Goal: Task Accomplishment & Management: Use online tool/utility

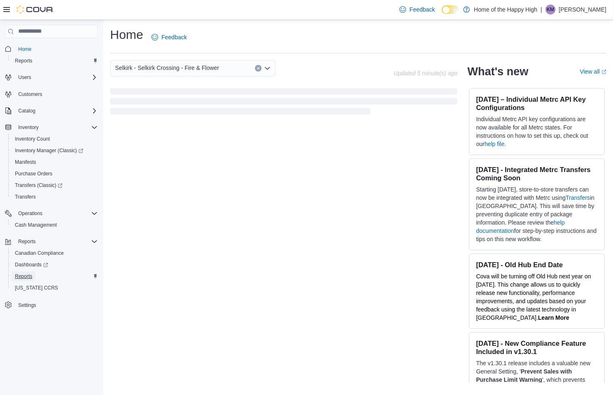
click at [33, 272] on link "Reports" at bounding box center [24, 277] width 24 height 10
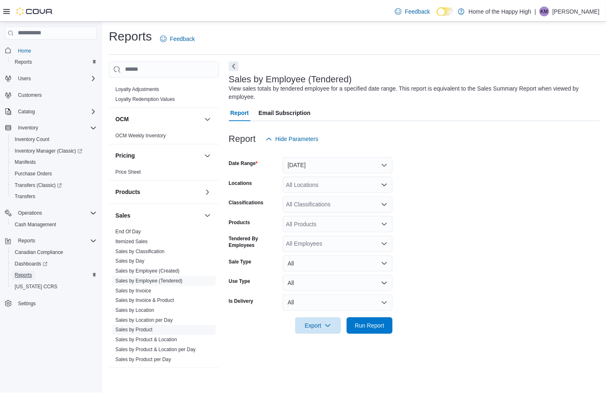
scroll to position [425, 0]
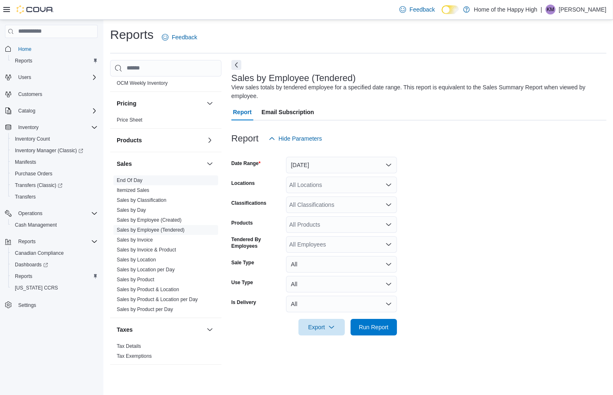
click at [135, 180] on link "End Of Day" at bounding box center [130, 181] width 26 height 6
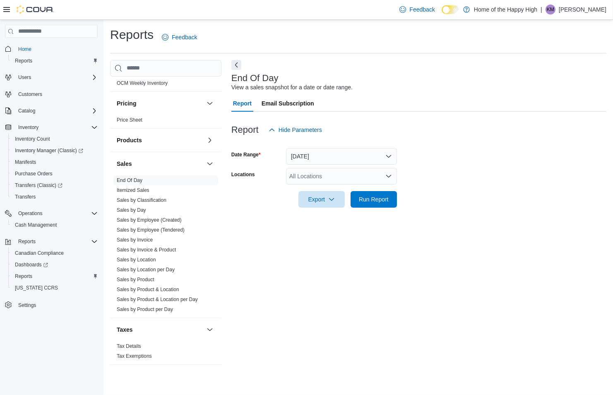
click at [314, 176] on div "All Locations" at bounding box center [341, 176] width 111 height 17
type input "*******"
click at [323, 188] on span "Selkirk - Selkirk Crossing - Fire & Flower" at bounding box center [372, 190] width 104 height 8
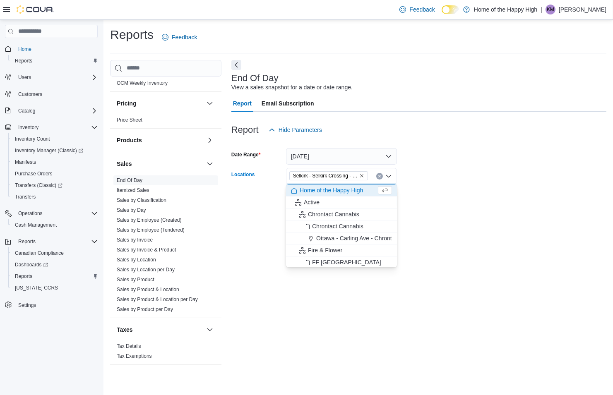
click at [429, 188] on div at bounding box center [418, 188] width 375 height 7
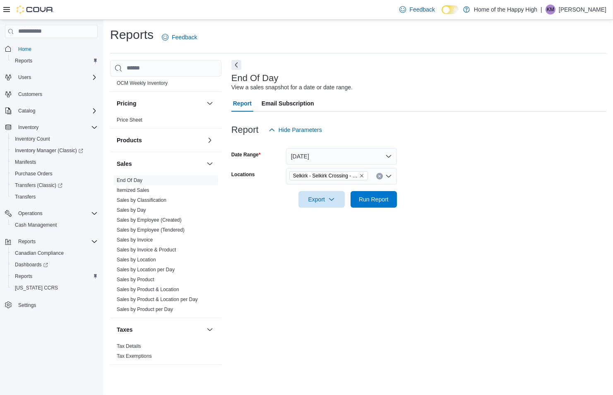
click at [399, 195] on form "Date Range [DATE] Locations [GEOGRAPHIC_DATA] - [GEOGRAPHIC_DATA] Crossing - Fi…" at bounding box center [418, 173] width 375 height 70
click at [394, 197] on button "Run Report" at bounding box center [374, 199] width 46 height 17
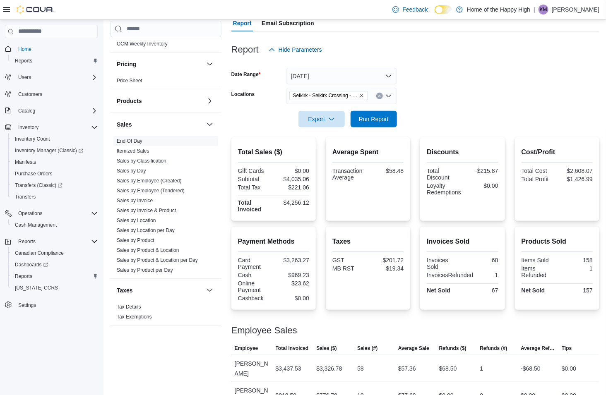
scroll to position [425, 0]
click at [169, 181] on link "Sales by Employee (Created)" at bounding box center [149, 181] width 65 height 6
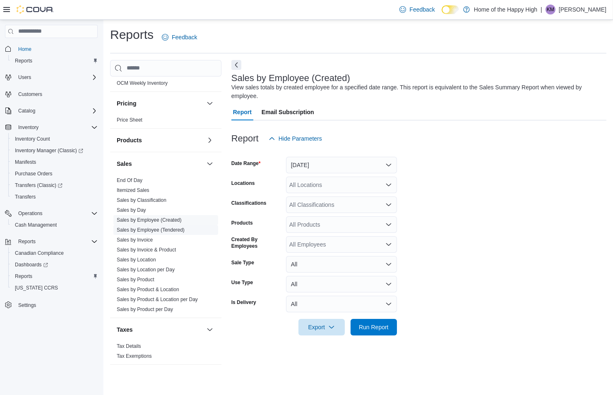
click at [171, 228] on link "Sales by Employee (Tendered)" at bounding box center [151, 230] width 68 height 6
click at [181, 230] on link "Sales by Employee (Tendered)" at bounding box center [151, 230] width 68 height 6
click at [361, 164] on button "[DATE]" at bounding box center [341, 165] width 111 height 17
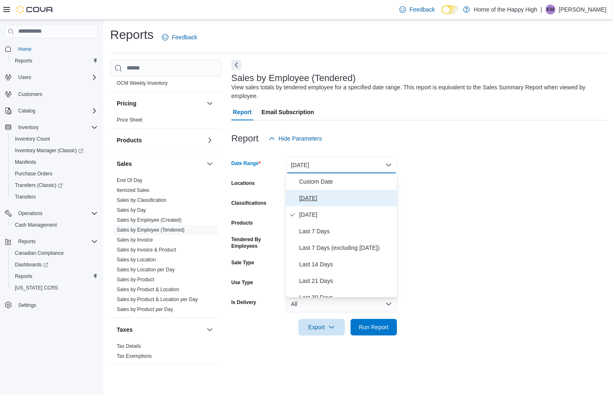
click at [311, 191] on button "[DATE]" at bounding box center [341, 198] width 111 height 17
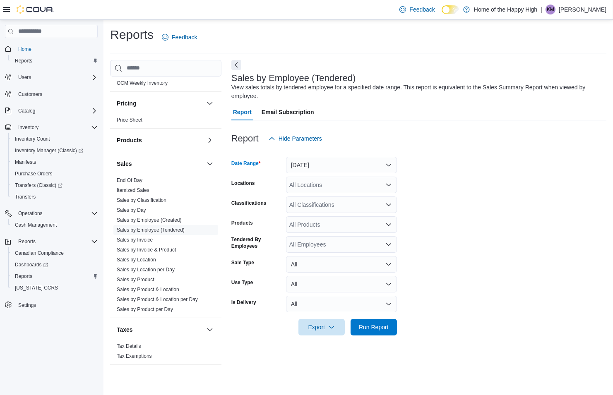
click at [311, 189] on div "All Locations" at bounding box center [341, 185] width 111 height 17
type input "*******"
click at [332, 197] on span "Selkirk - Selkirk Crossing - Fire & Flower" at bounding box center [372, 199] width 104 height 8
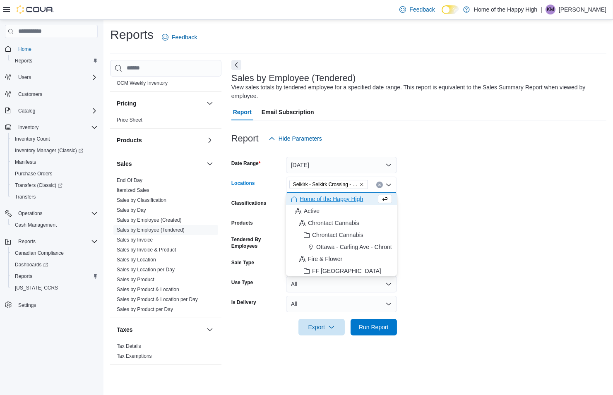
click at [456, 190] on form "Date Range [DATE] Locations [GEOGRAPHIC_DATA] - [GEOGRAPHIC_DATA] Crossing - Fi…" at bounding box center [418, 241] width 375 height 189
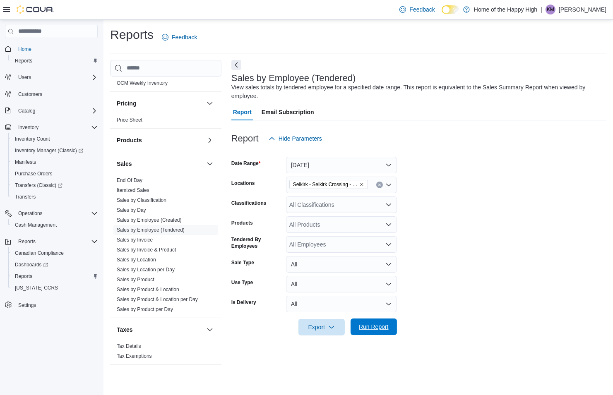
click at [383, 323] on span "Run Report" at bounding box center [374, 327] width 30 height 8
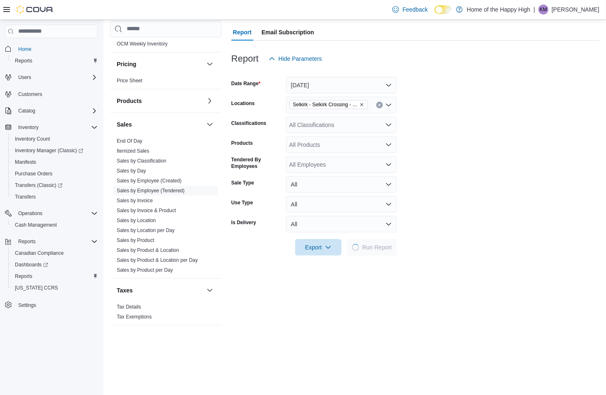
scroll to position [230, 0]
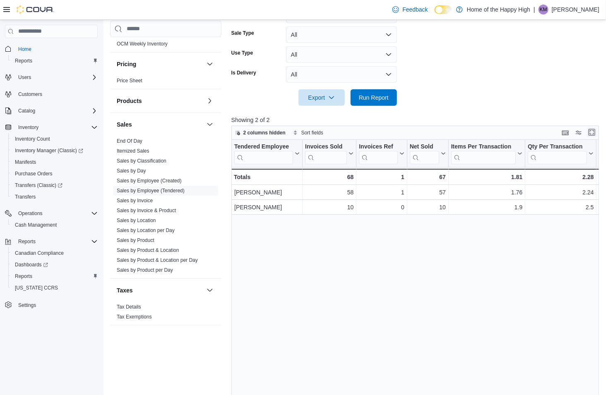
click at [456, 135] on button "Enter fullscreen" at bounding box center [592, 133] width 10 height 10
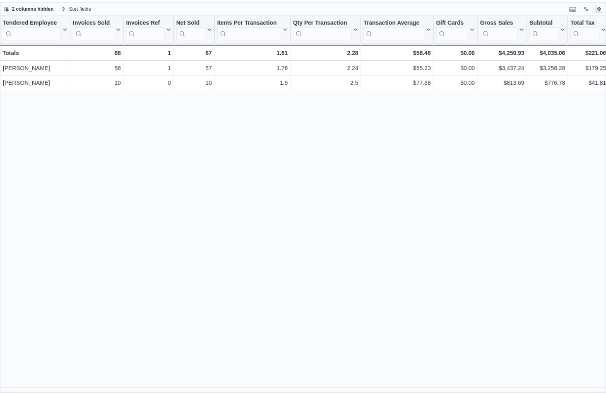
scroll to position [425, 0]
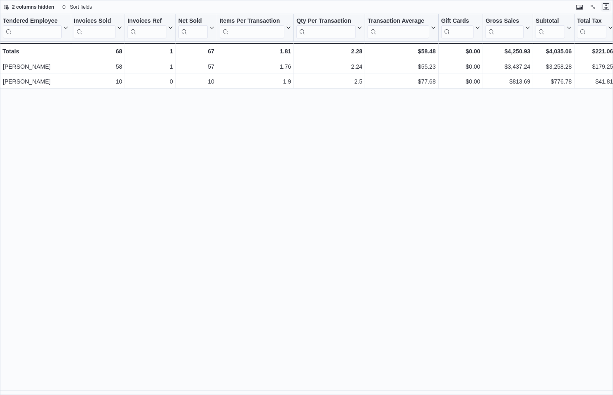
click at [456, 7] on button "Exit fullscreen" at bounding box center [606, 7] width 10 height 10
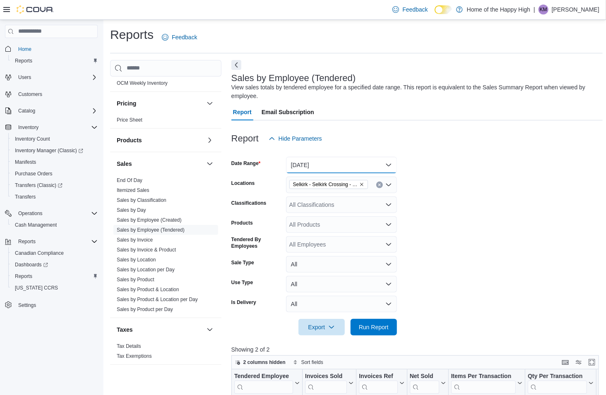
click at [304, 164] on button "[DATE]" at bounding box center [341, 165] width 111 height 17
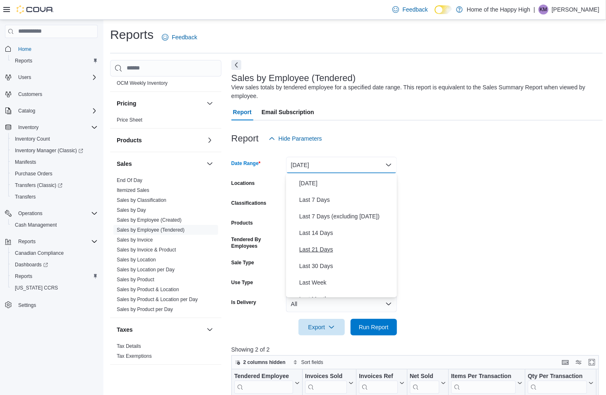
scroll to position [46, 0]
click at [366, 166] on button "[DATE]" at bounding box center [341, 165] width 111 height 17
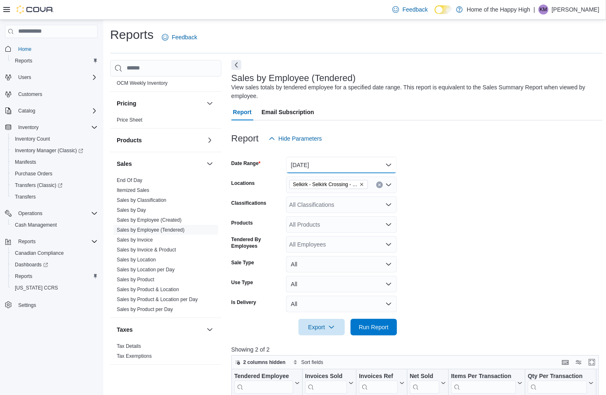
click at [311, 167] on button "[DATE]" at bounding box center [341, 165] width 111 height 17
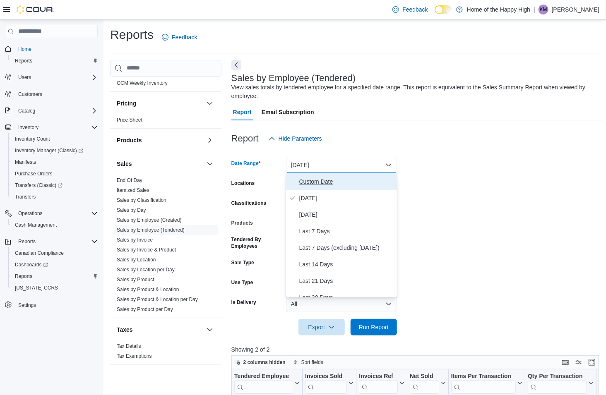
click at [309, 183] on span "Custom Date" at bounding box center [346, 182] width 94 height 10
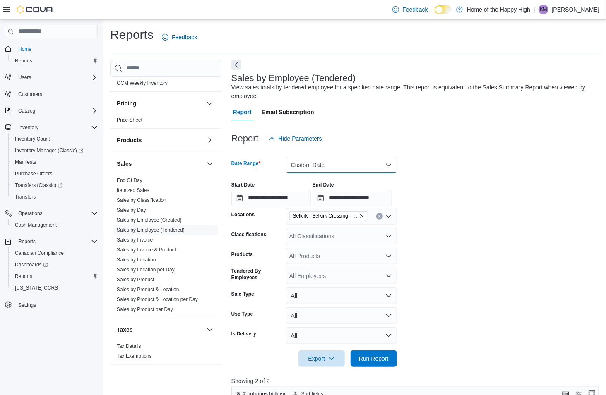
click at [306, 167] on button "Custom Date" at bounding box center [341, 165] width 111 height 17
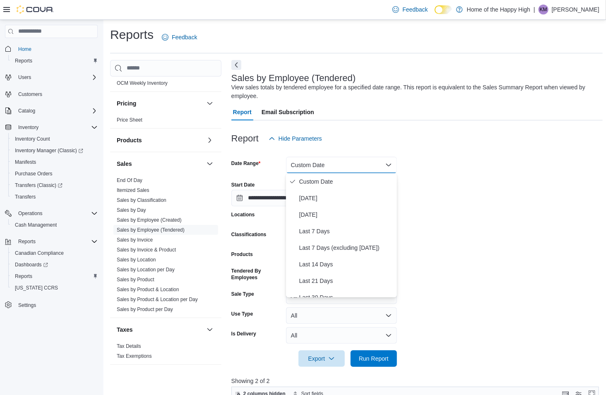
click at [445, 176] on div "**********" at bounding box center [416, 190] width 371 height 31
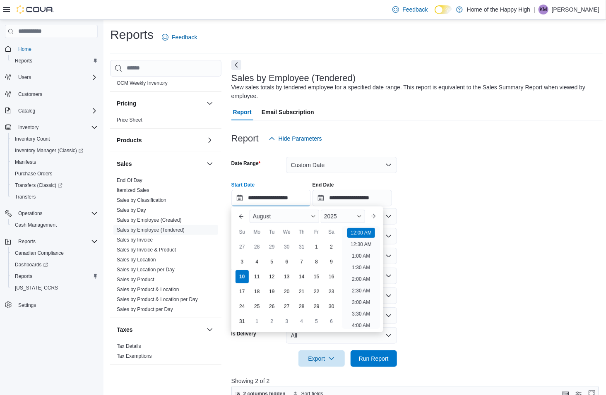
click at [253, 195] on input "**********" at bounding box center [270, 198] width 79 height 17
click at [319, 246] on div "1" at bounding box center [316, 247] width 14 height 14
type input "**********"
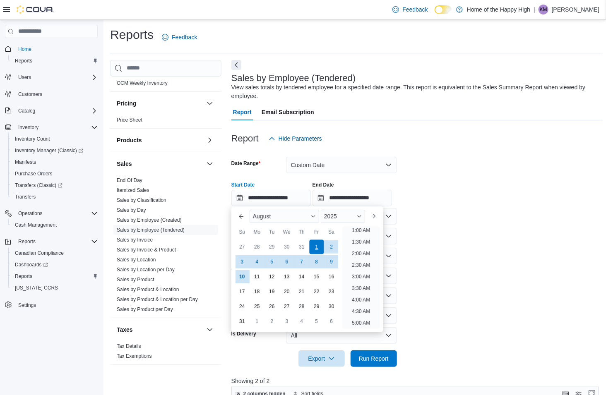
scroll to position [2, 0]
click at [456, 232] on form "**********" at bounding box center [416, 257] width 371 height 220
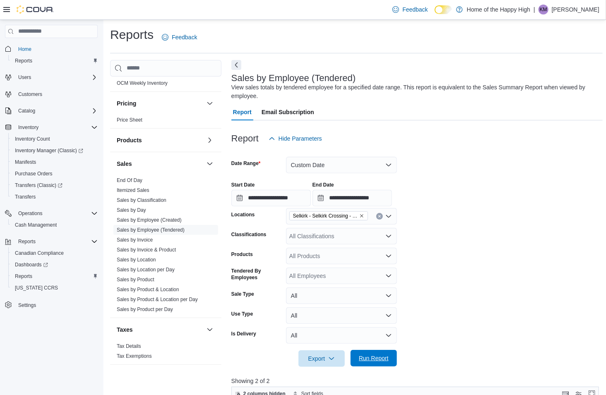
click at [392, 356] on span "Run Report" at bounding box center [374, 358] width 36 height 17
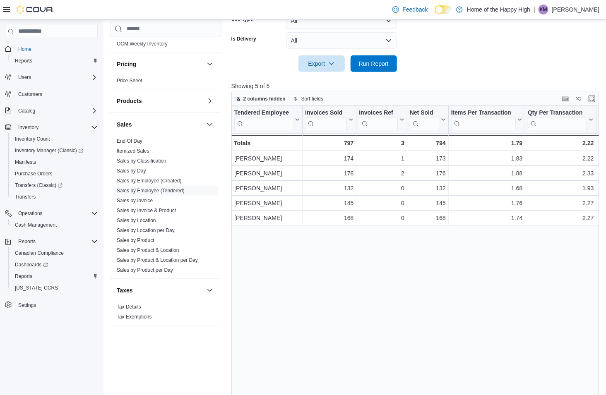
scroll to position [315, 0]
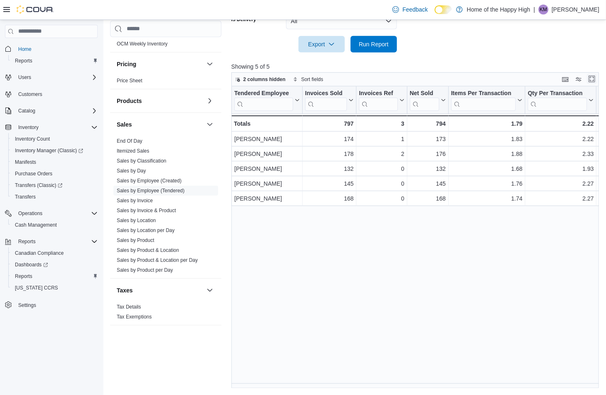
click at [456, 79] on button "Enter fullscreen" at bounding box center [592, 79] width 10 height 10
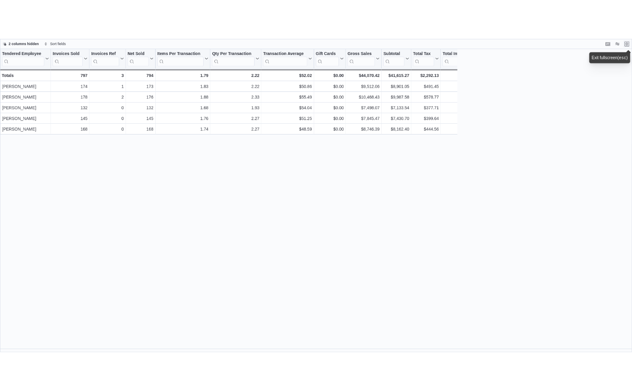
scroll to position [393, 0]
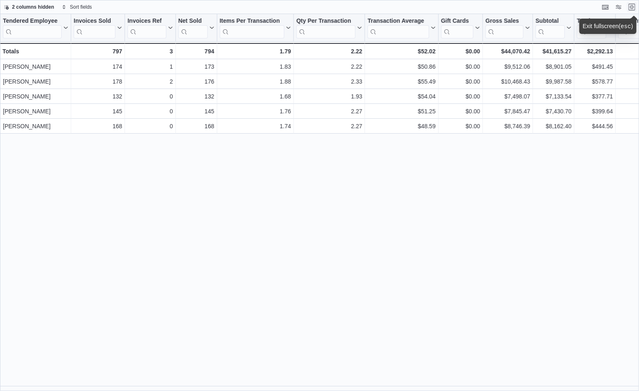
click at [456, 5] on button "Exit fullscreen" at bounding box center [632, 7] width 10 height 10
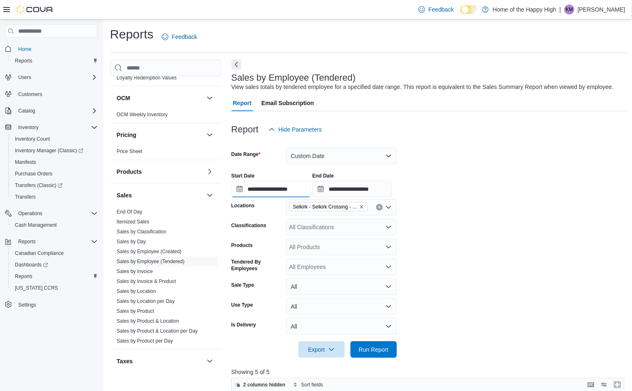
click at [299, 191] on input "**********" at bounding box center [270, 189] width 79 height 17
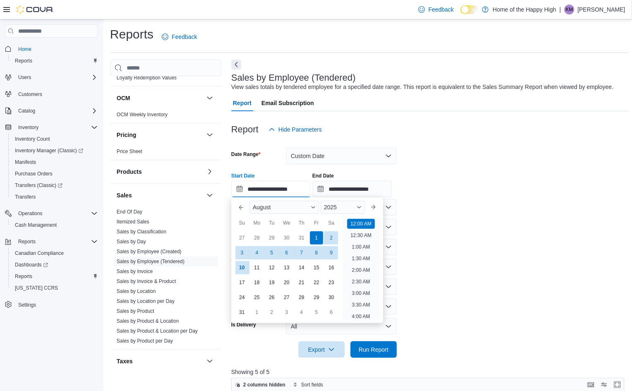
scroll to position [26, 0]
click at [252, 253] on div "4" at bounding box center [257, 253] width 14 height 14
type input "**********"
click at [456, 242] on form "**********" at bounding box center [429, 248] width 397 height 220
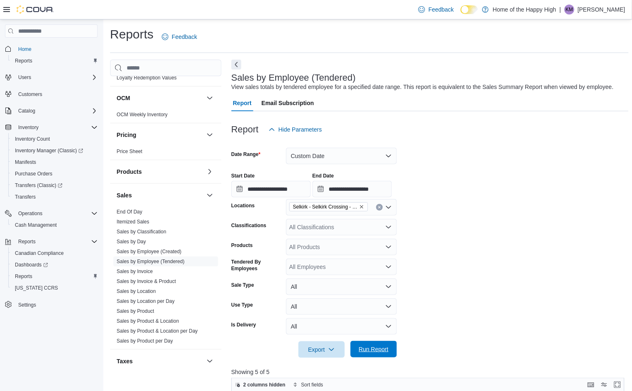
click at [375, 351] on span "Run Report" at bounding box center [374, 349] width 30 height 8
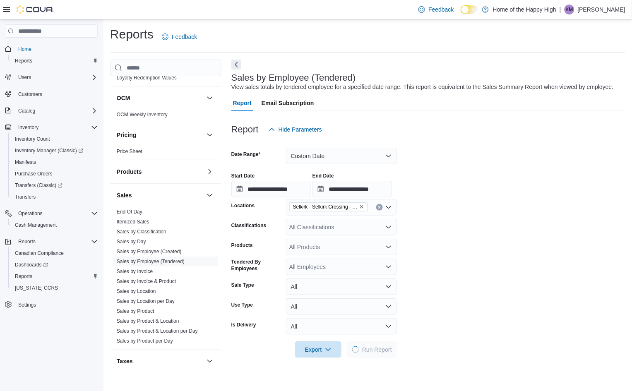
scroll to position [276, 0]
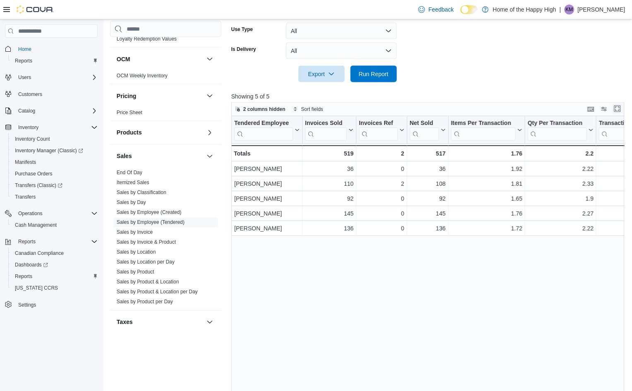
click at [456, 111] on button "Enter fullscreen" at bounding box center [618, 109] width 10 height 10
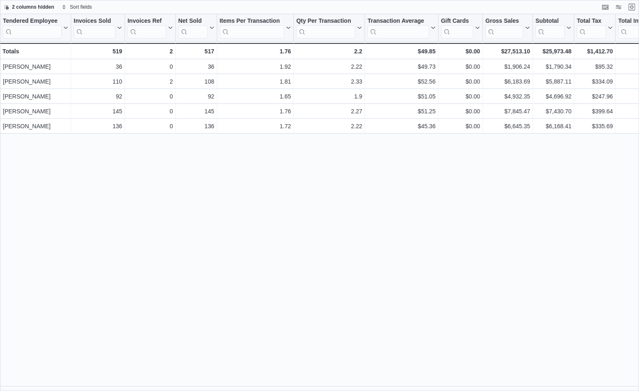
scroll to position [393, 0]
